Goal: Feedback & Contribution: Contribute content

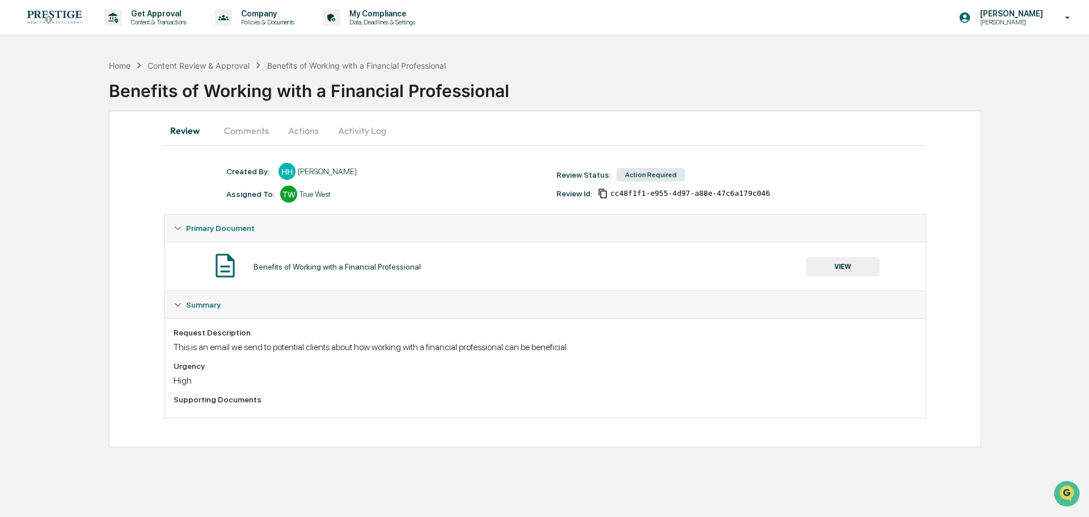
click at [262, 136] on button "Comments" at bounding box center [246, 130] width 63 height 27
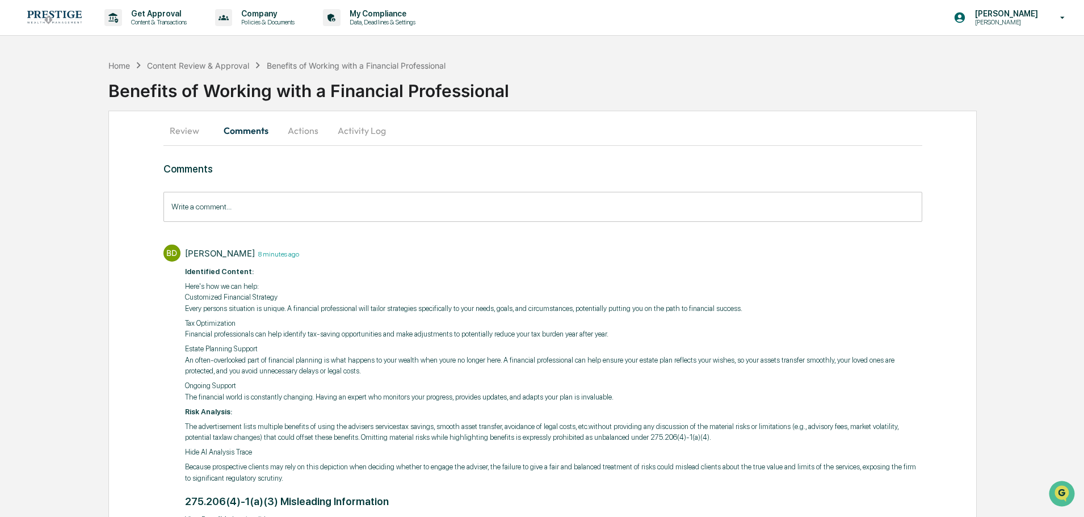
click at [198, 132] on button "Review" at bounding box center [188, 130] width 51 height 27
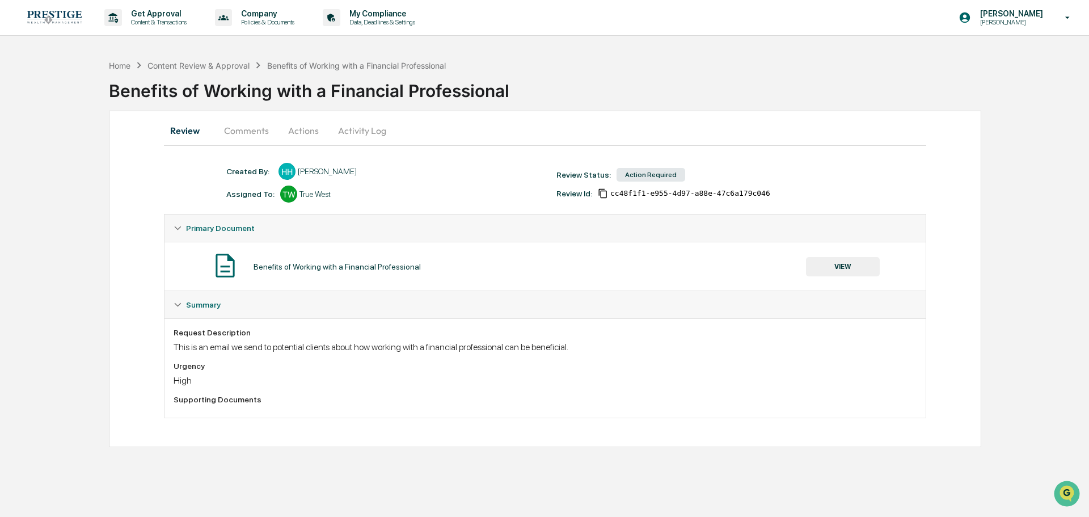
click at [883, 266] on div "Benefits of Working with a Financial Professional VIEW" at bounding box center [545, 266] width 743 height 30
click at [862, 266] on button "VIEW" at bounding box center [843, 266] width 74 height 19
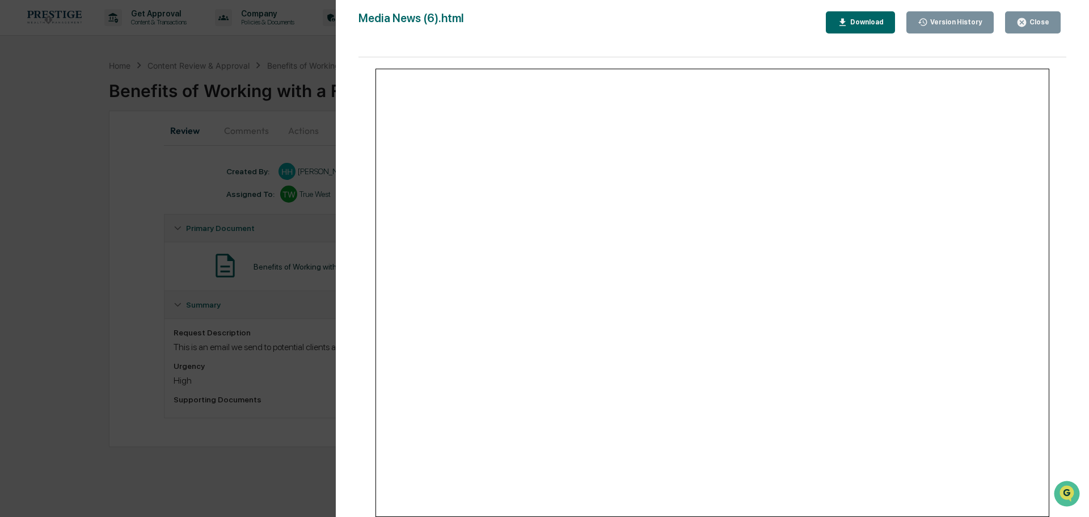
click at [144, 189] on div "Version History 08/14/2025, 06:04 PM Hannah Haessig 07/08/2025, 05:21 PM Hannah…" at bounding box center [544, 258] width 1089 height 517
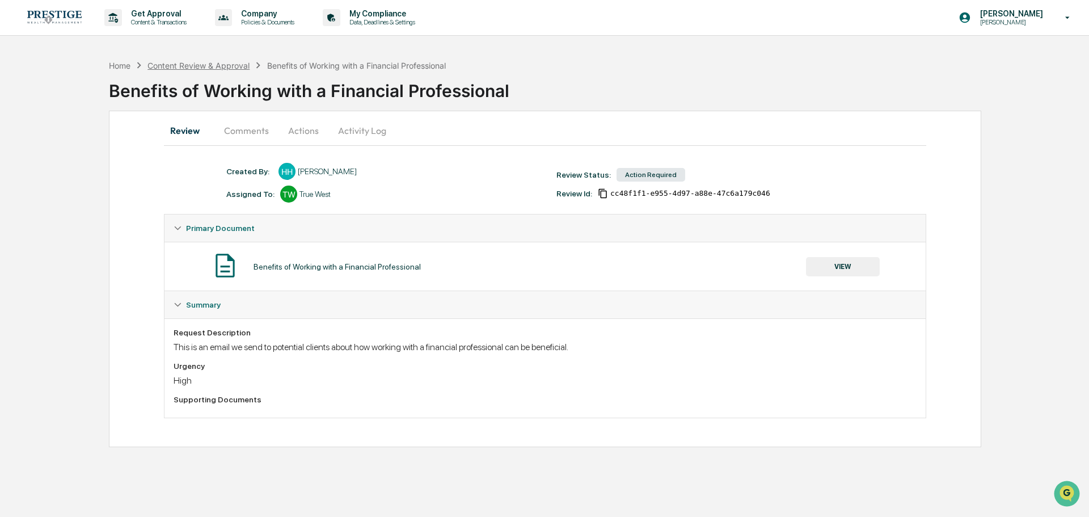
click at [165, 69] on div "Content Review & Approval" at bounding box center [199, 66] width 102 height 10
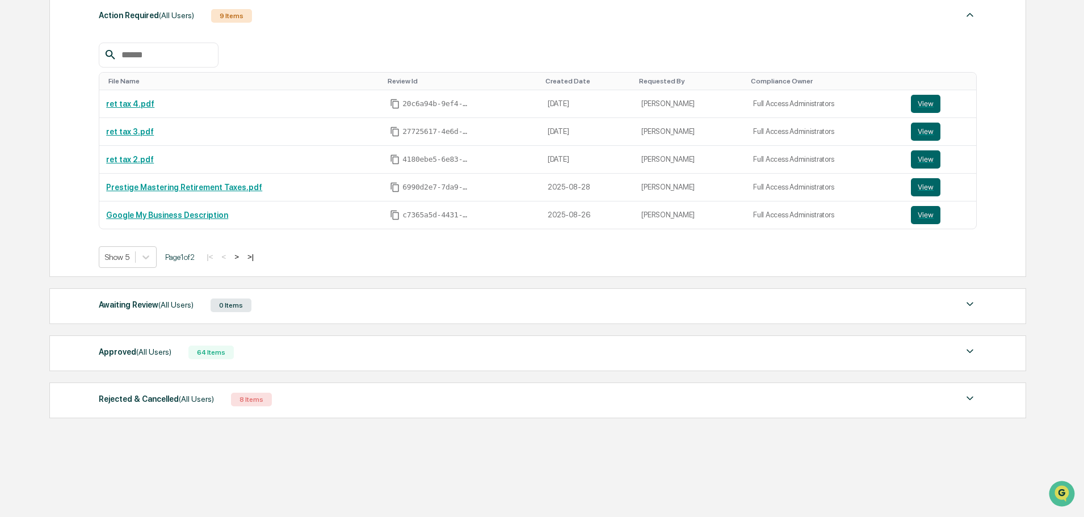
scroll to position [182, 0]
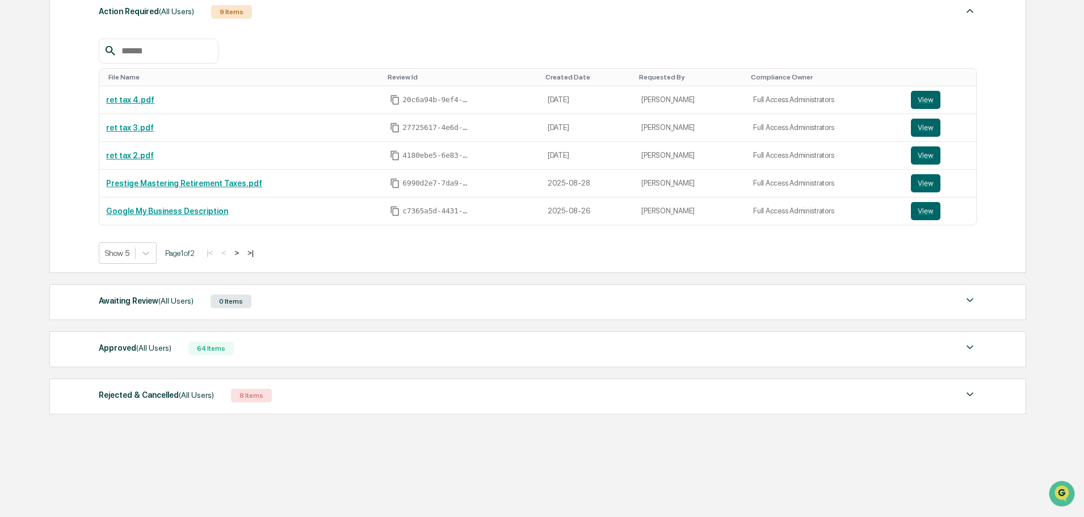
click at [170, 350] on div "Approved (All Users) 64 Items" at bounding box center [538, 348] width 878 height 16
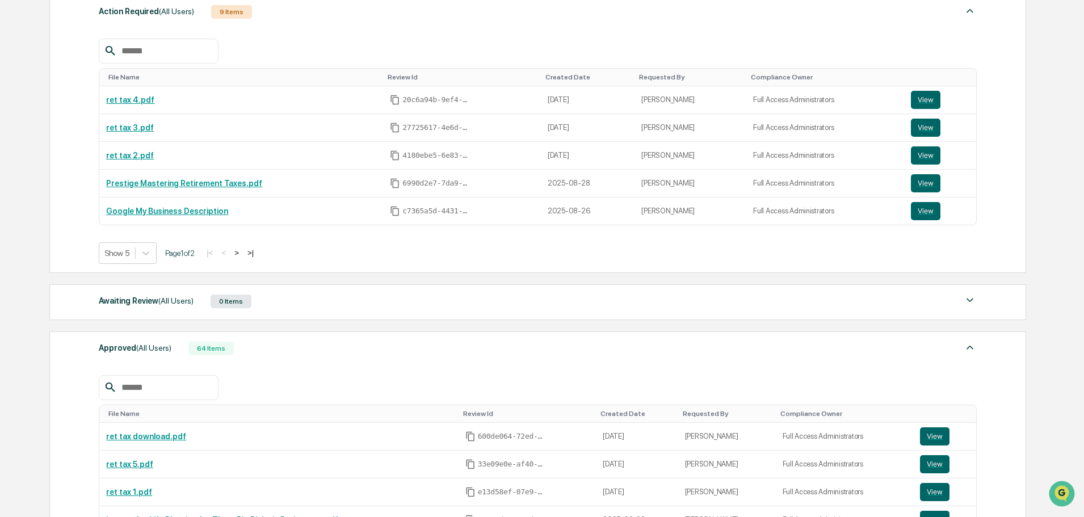
click at [179, 391] on input "text" at bounding box center [165, 387] width 96 height 15
type input "*********"
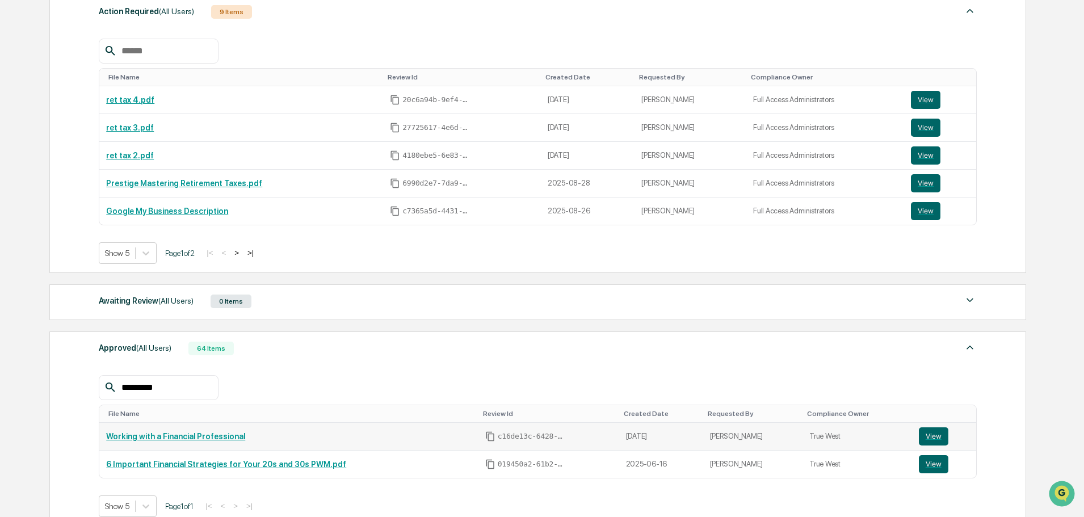
click at [200, 435] on link "Working with a Financial Professional" at bounding box center [175, 436] width 139 height 9
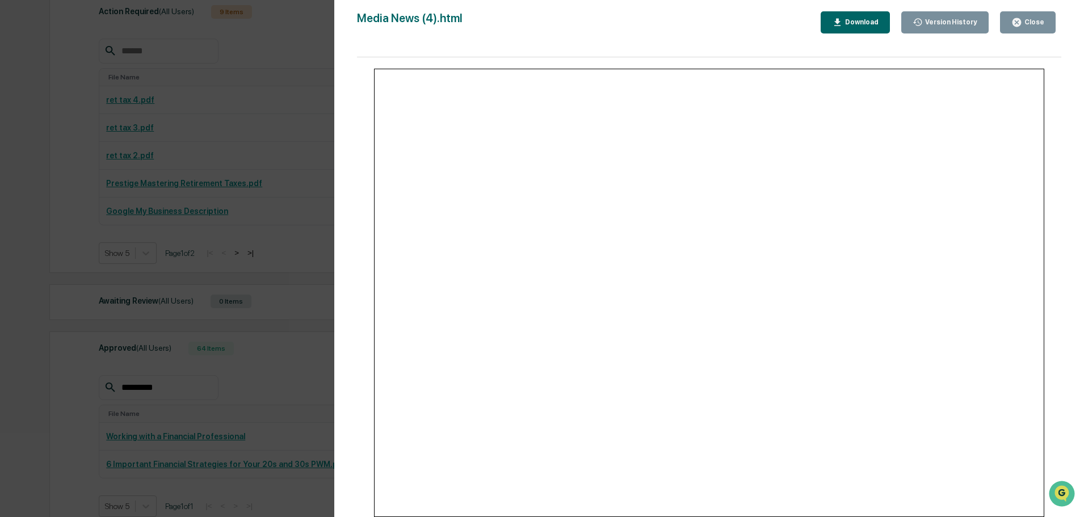
click at [248, 183] on div "Version History 08/14/2025, 05:02 PM Hannah Haessig 07/10/2025, 02:29 PM Hannah…" at bounding box center [542, 258] width 1084 height 517
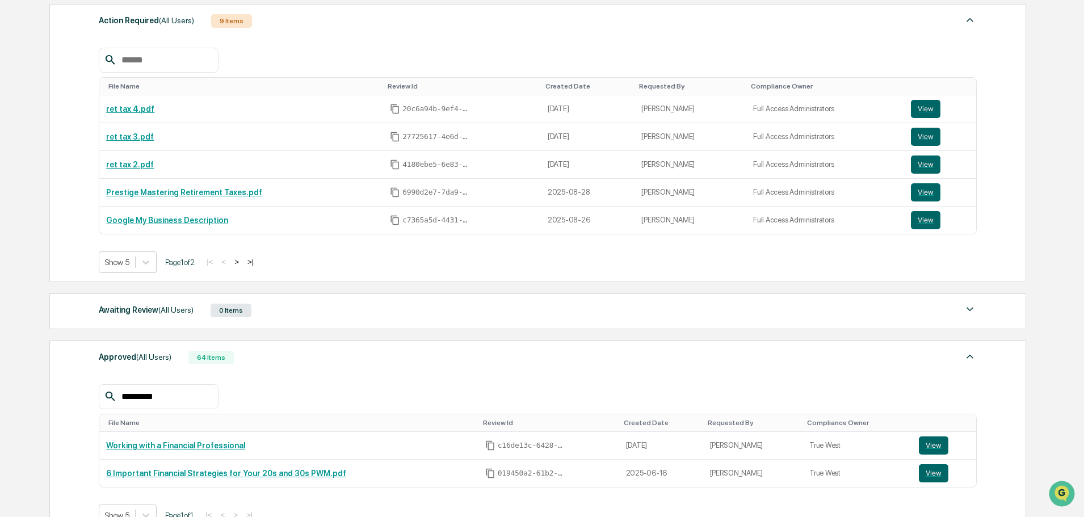
scroll to position [0, 0]
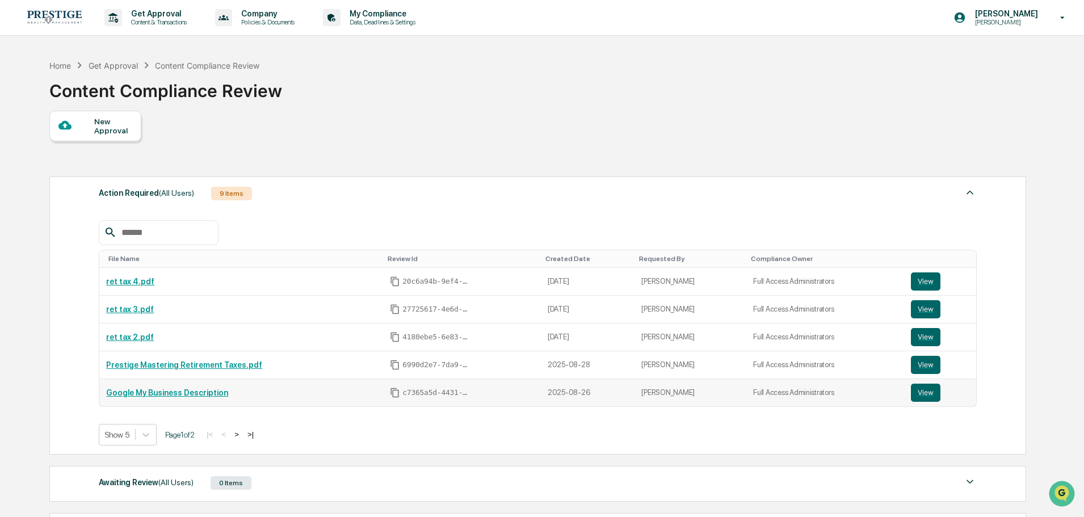
click at [199, 393] on link "Google My Business Description" at bounding box center [167, 392] width 122 height 9
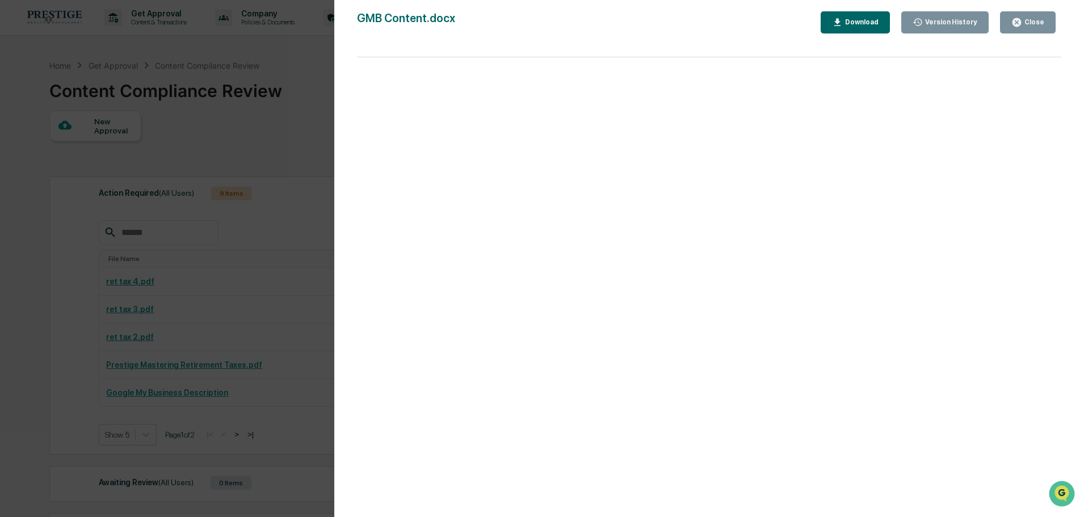
click at [201, 240] on div "Version History 09/02/2025, 05:57 PM Hannah Haessig 08/26/2025, 05:08 PM Hannah…" at bounding box center [542, 258] width 1084 height 517
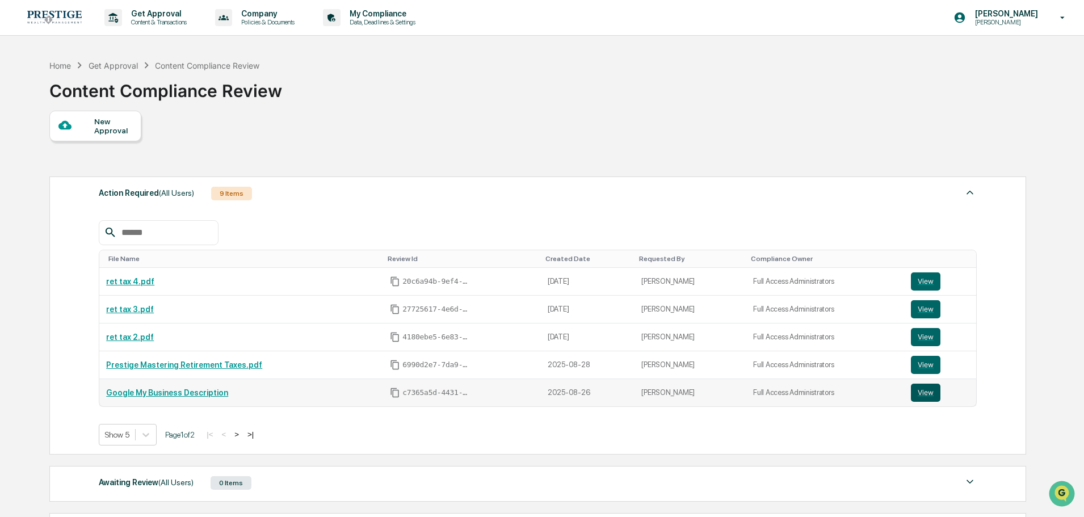
click at [911, 389] on button "View" at bounding box center [926, 393] width 30 height 18
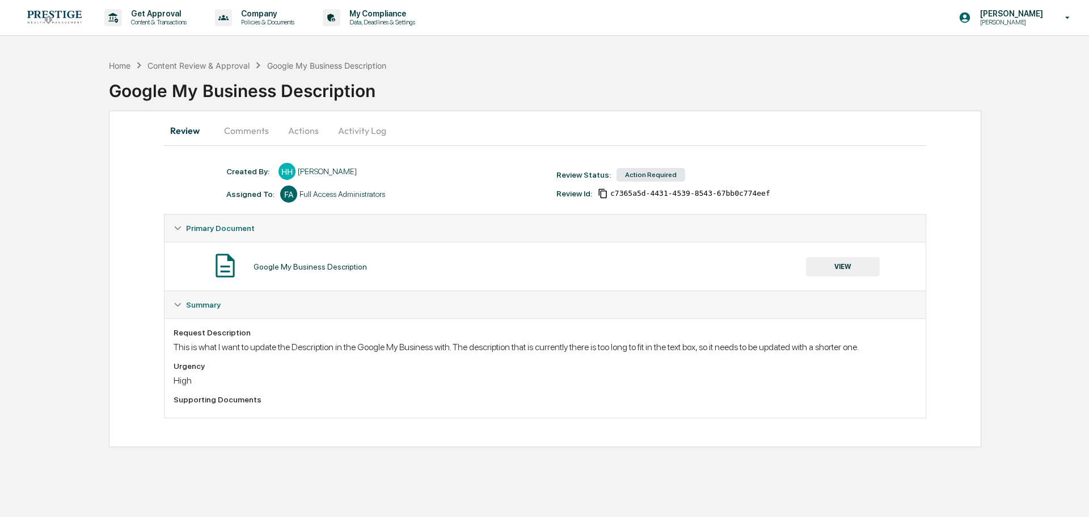
click at [238, 125] on button "Comments" at bounding box center [246, 130] width 63 height 27
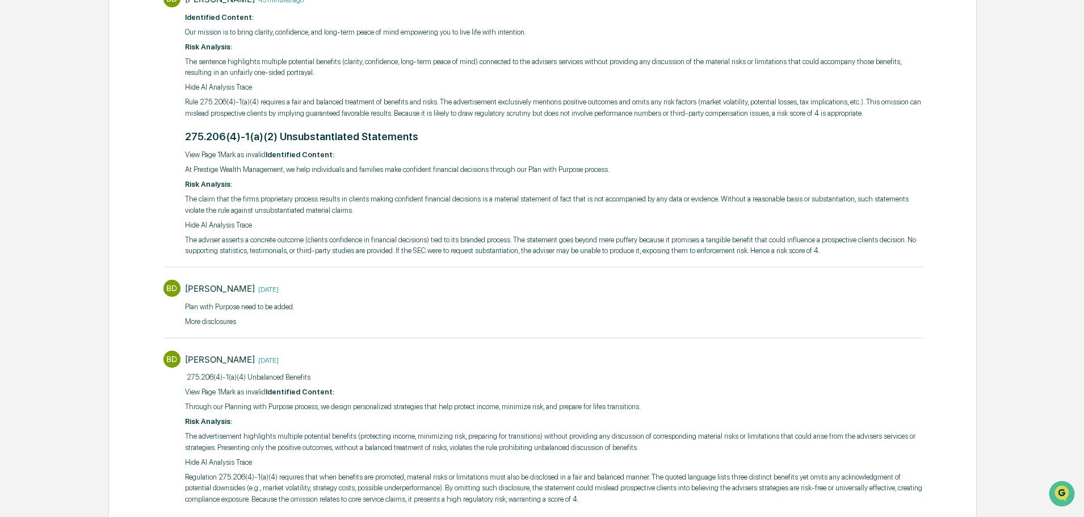
scroll to position [178, 0]
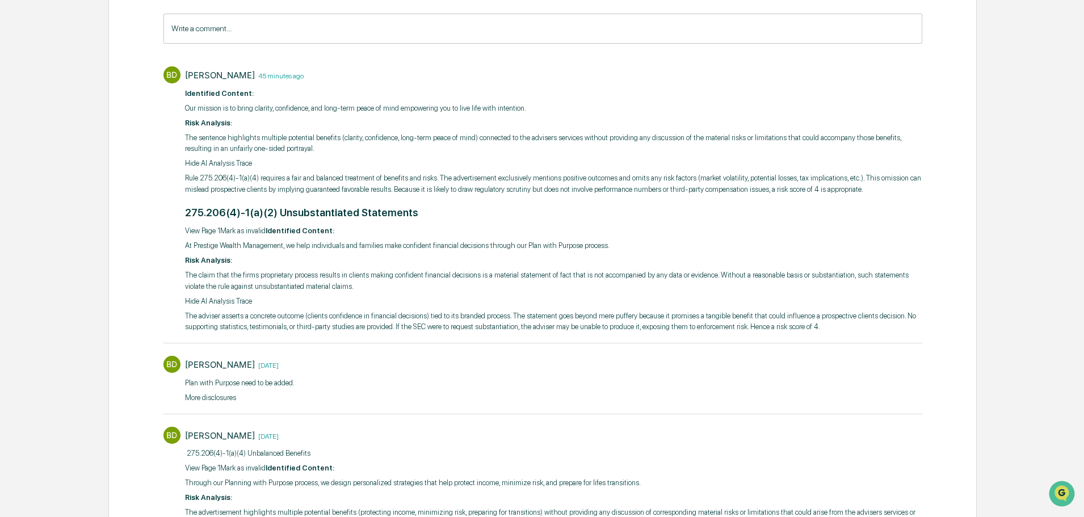
drag, startPoint x: 176, startPoint y: 92, endPoint x: 915, endPoint y: 360, distance: 785.1
click at [915, 360] on div "BD [PERSON_NAME] 45 minutes ago ​ Identified Content: Our mission is to bring c…" at bounding box center [542, 323] width 759 height 524
drag, startPoint x: 472, startPoint y: 184, endPoint x: 330, endPoint y: 156, distance: 144.0
click at [470, 184] on p "Rule 275.206(4)-1(a)(4) requires a fair and balanced treatment of benefits and …" at bounding box center [553, 183] width 737 height 22
click at [191, 98] on p "​ Identified Content:" at bounding box center [553, 93] width 737 height 11
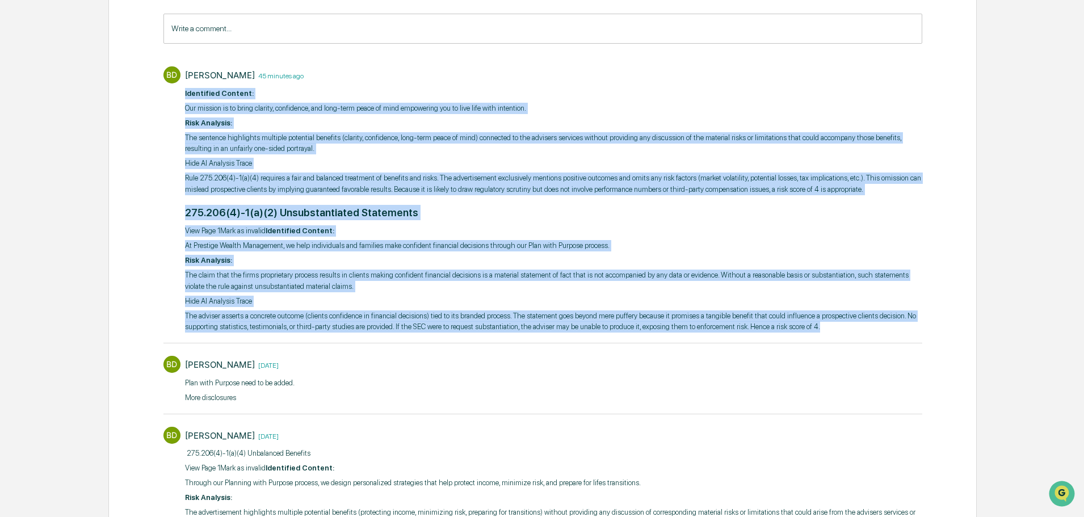
copy div "​ Loremipsum Dolorsi: Ame consect ad el seddo eiusmod, temporinci, utl etdo-mag…"
drag, startPoint x: 183, startPoint y: 93, endPoint x: 815, endPoint y: 328, distance: 674.3
click at [815, 328] on div "BD [PERSON_NAME] 45 minutes ago ​ Identified Content: Our mission is to bring c…" at bounding box center [542, 198] width 759 height 275
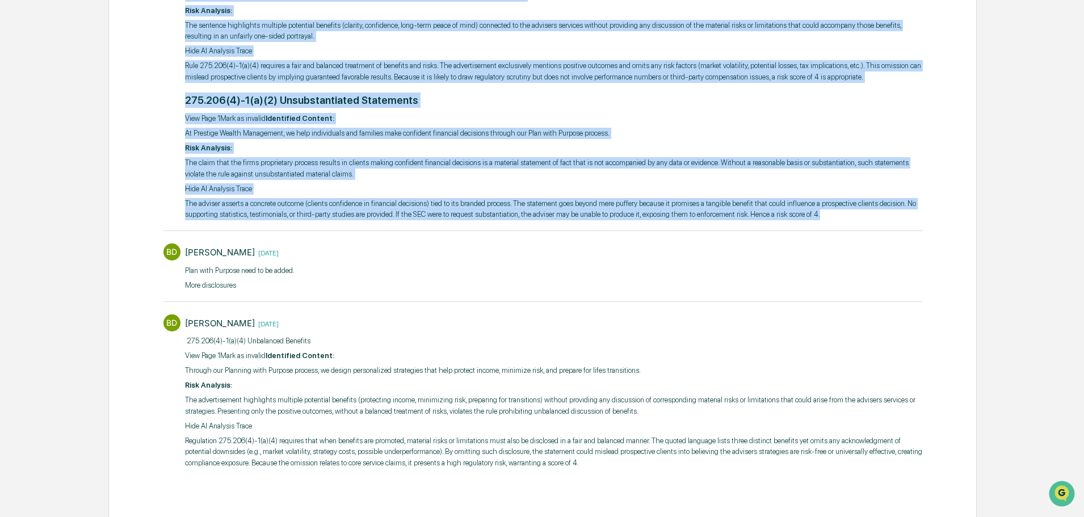
scroll to position [292, 0]
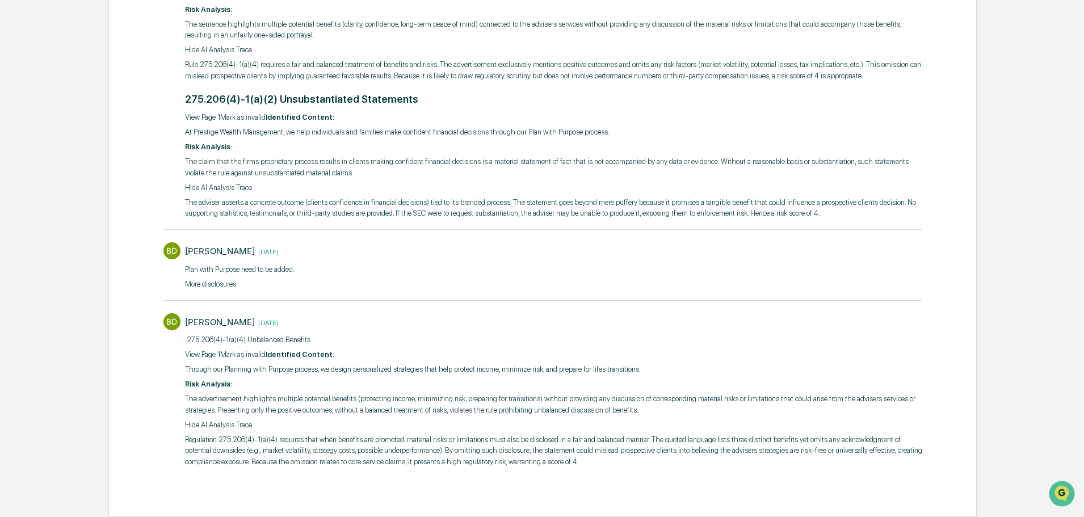
click at [335, 339] on p "​ 275.206(4)-1(a)(4) Unbalanced Benefits" at bounding box center [553, 339] width 737 height 11
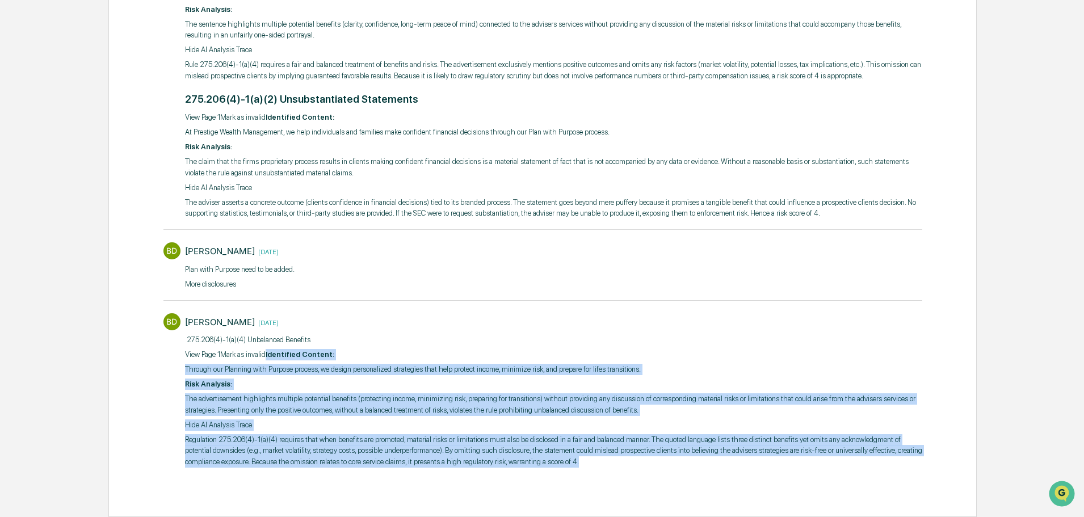
copy div "Identified Content: Through our Planning with Purpose process, we design person…"
drag, startPoint x: 263, startPoint y: 355, endPoint x: 712, endPoint y: 471, distance: 463.0
click at [712, 471] on div "Comments Write a comment... Write a comment... BD [PERSON_NAME] 45 minutes ago …" at bounding box center [542, 190] width 759 height 639
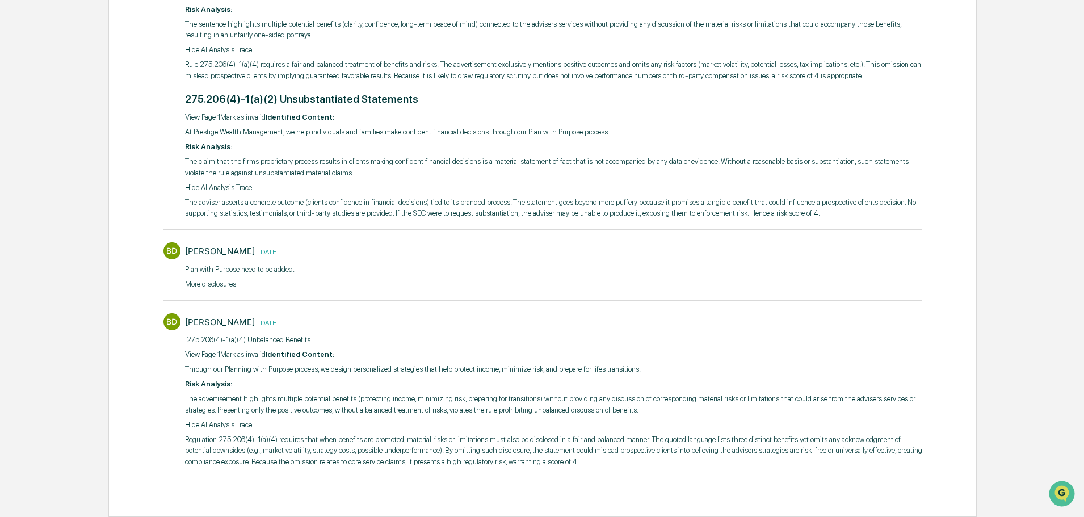
click at [415, 290] on div "BD [PERSON_NAME] [DATE] Plan with Purpose need to be added. More disclosures​" at bounding box center [542, 265] width 759 height 57
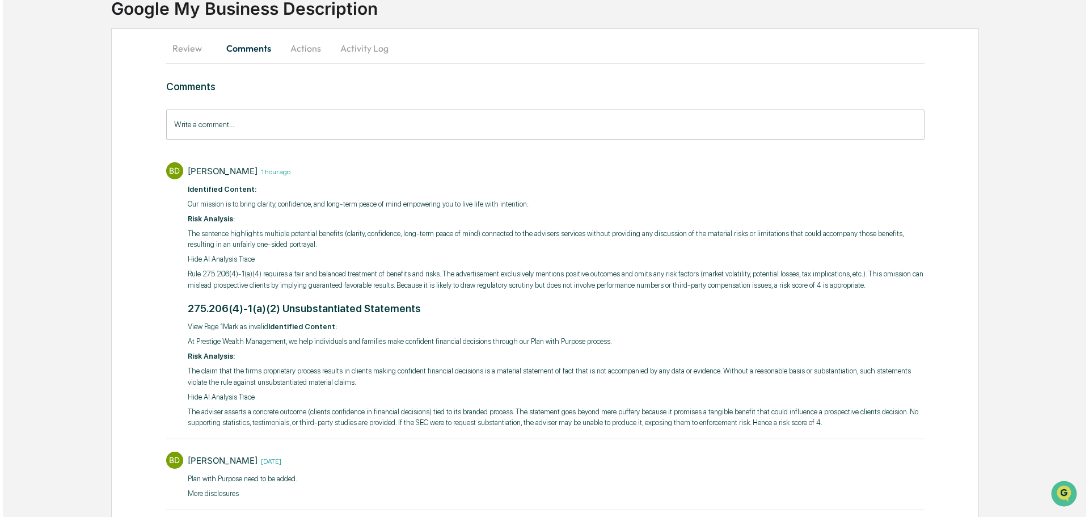
scroll to position [0, 0]
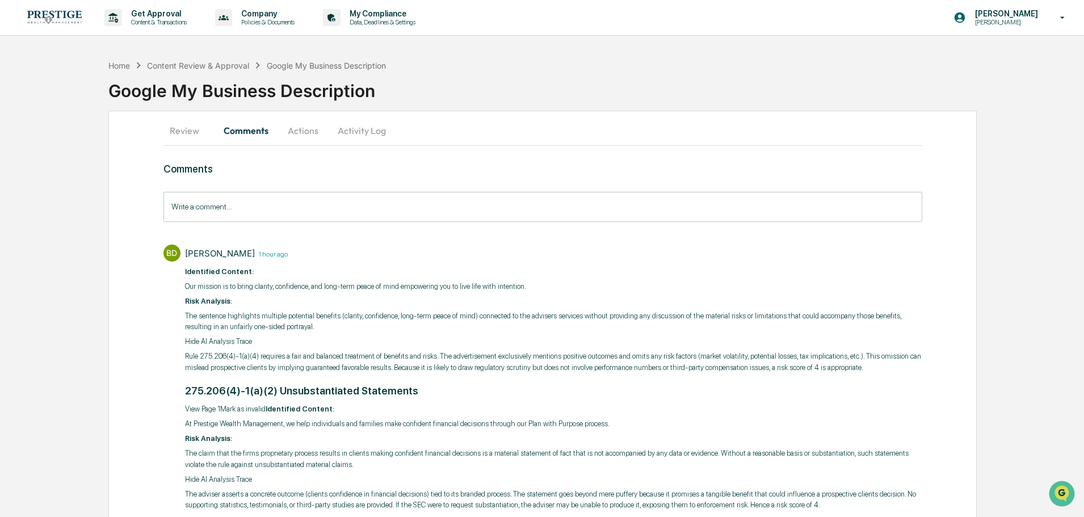
click at [311, 133] on button "Actions" at bounding box center [302, 130] width 51 height 27
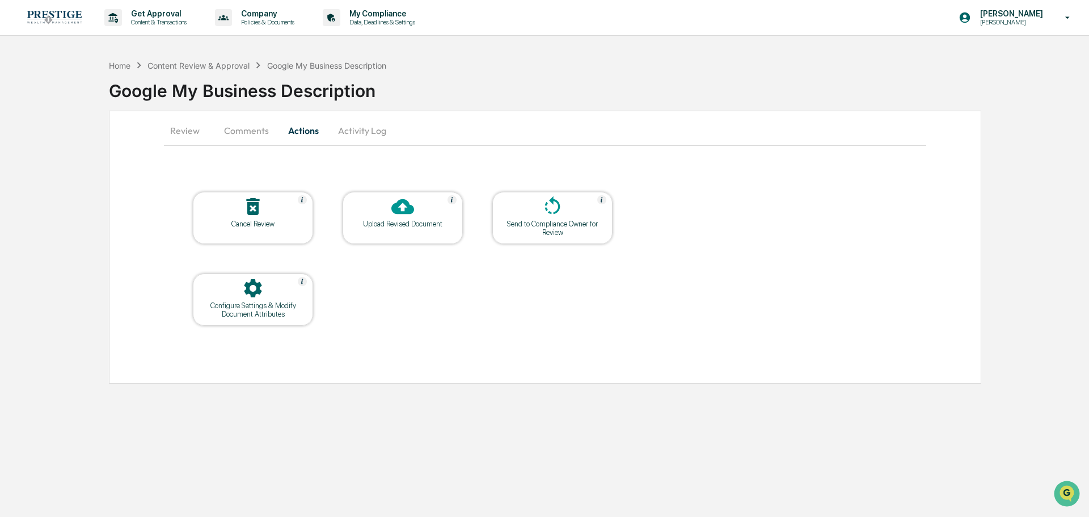
click at [443, 241] on div "Upload Revised Document" at bounding box center [403, 218] width 120 height 52
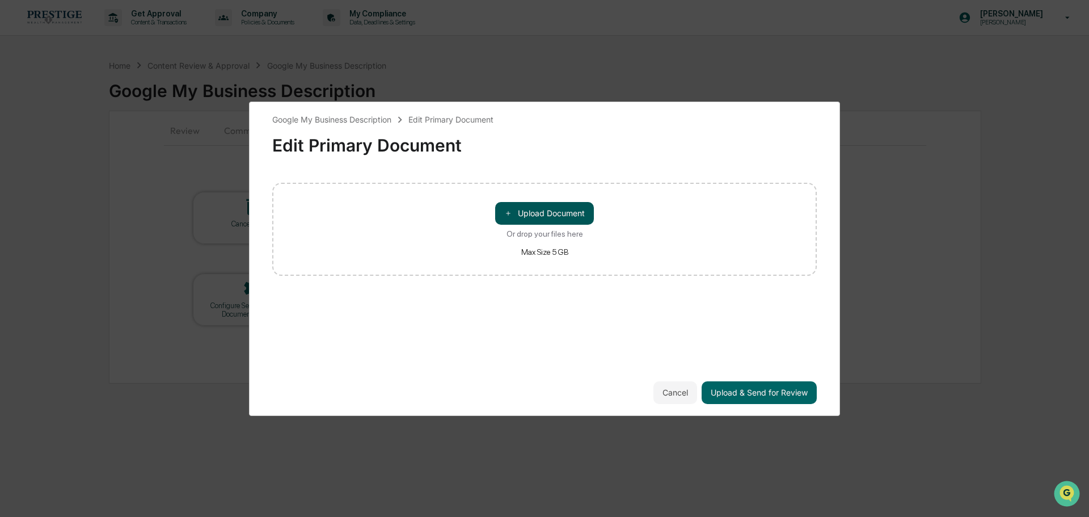
click at [545, 214] on button "＋ Upload Document" at bounding box center [544, 213] width 99 height 23
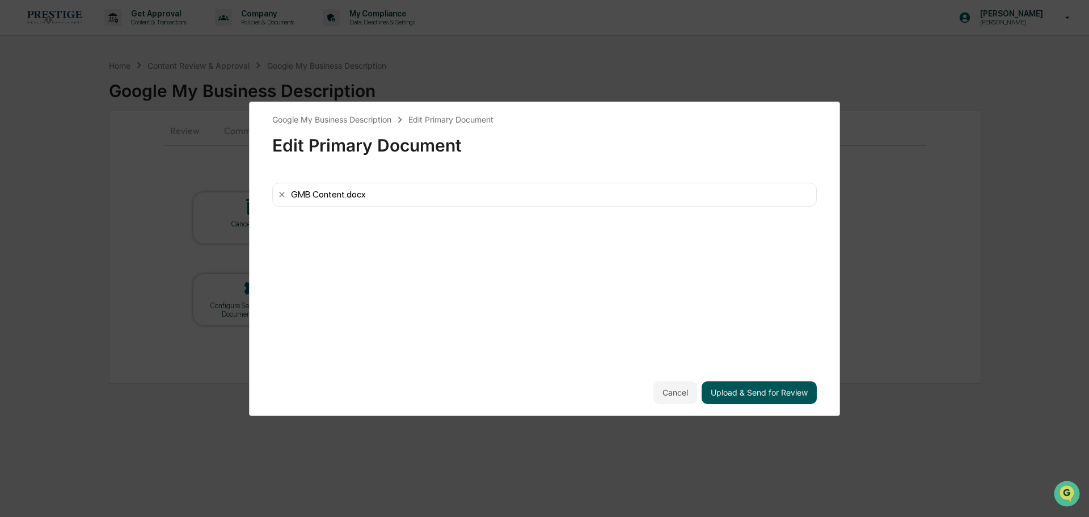
click at [778, 385] on button "Upload & Send for Review" at bounding box center [759, 392] width 115 height 23
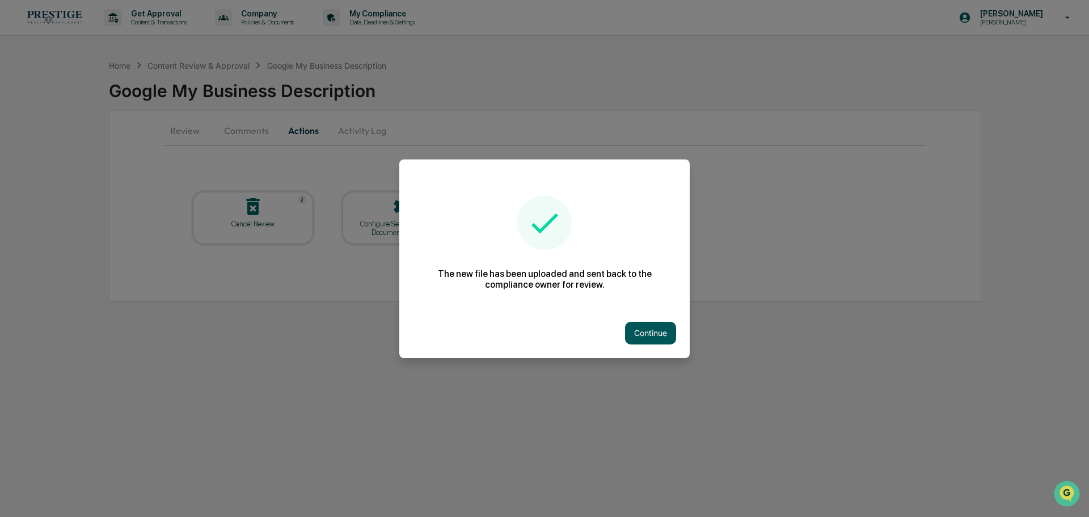
click at [651, 334] on button "Continue" at bounding box center [650, 333] width 51 height 23
